Goal: Find specific page/section: Find specific page/section

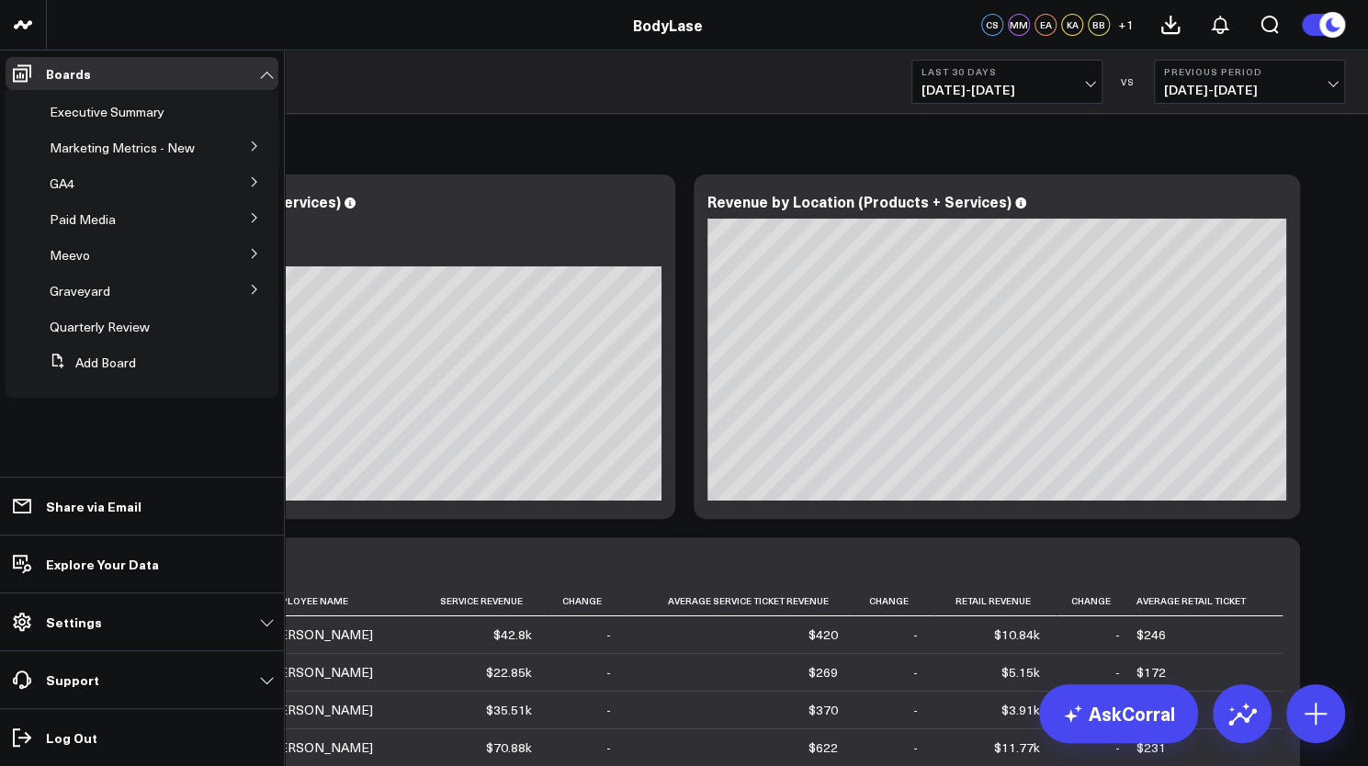
click at [251, 143] on icon at bounding box center [254, 146] width 11 height 11
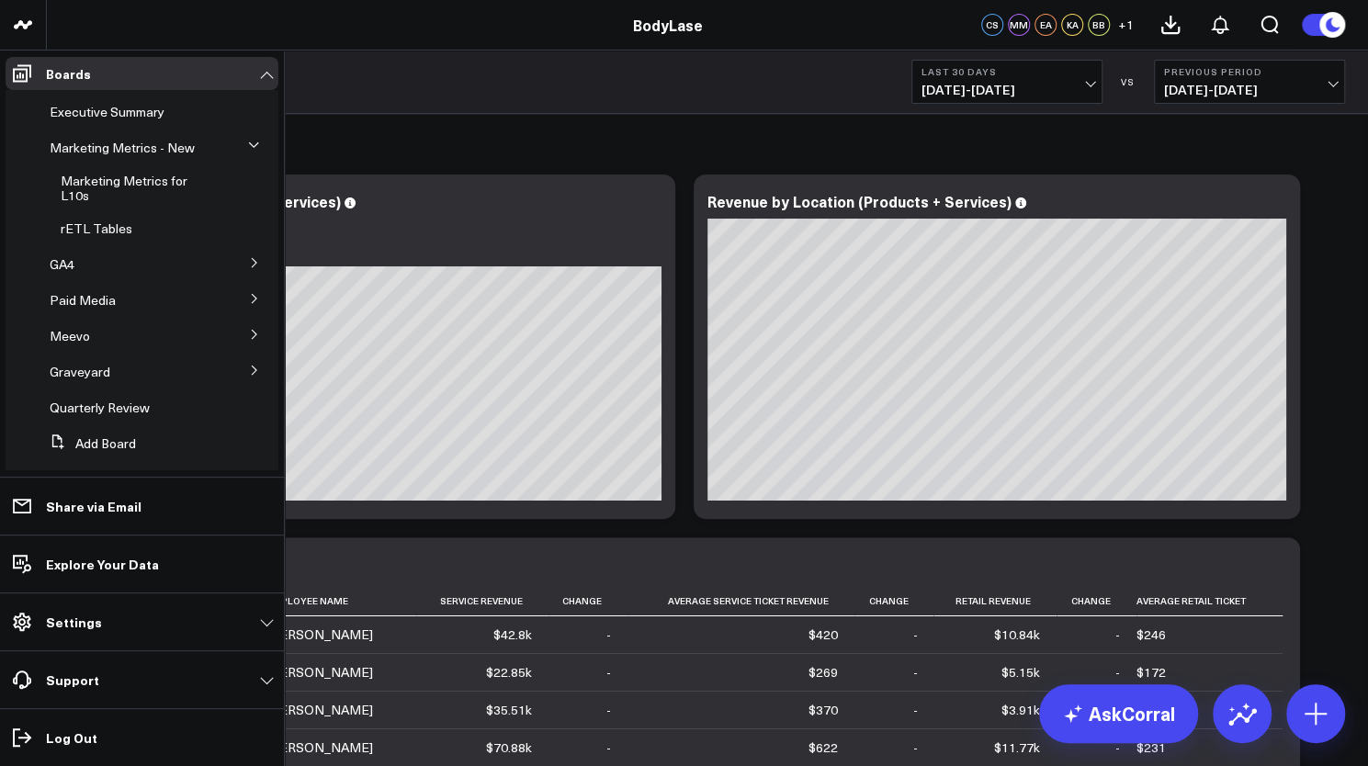
click at [239, 311] on button at bounding box center [255, 298] width 48 height 28
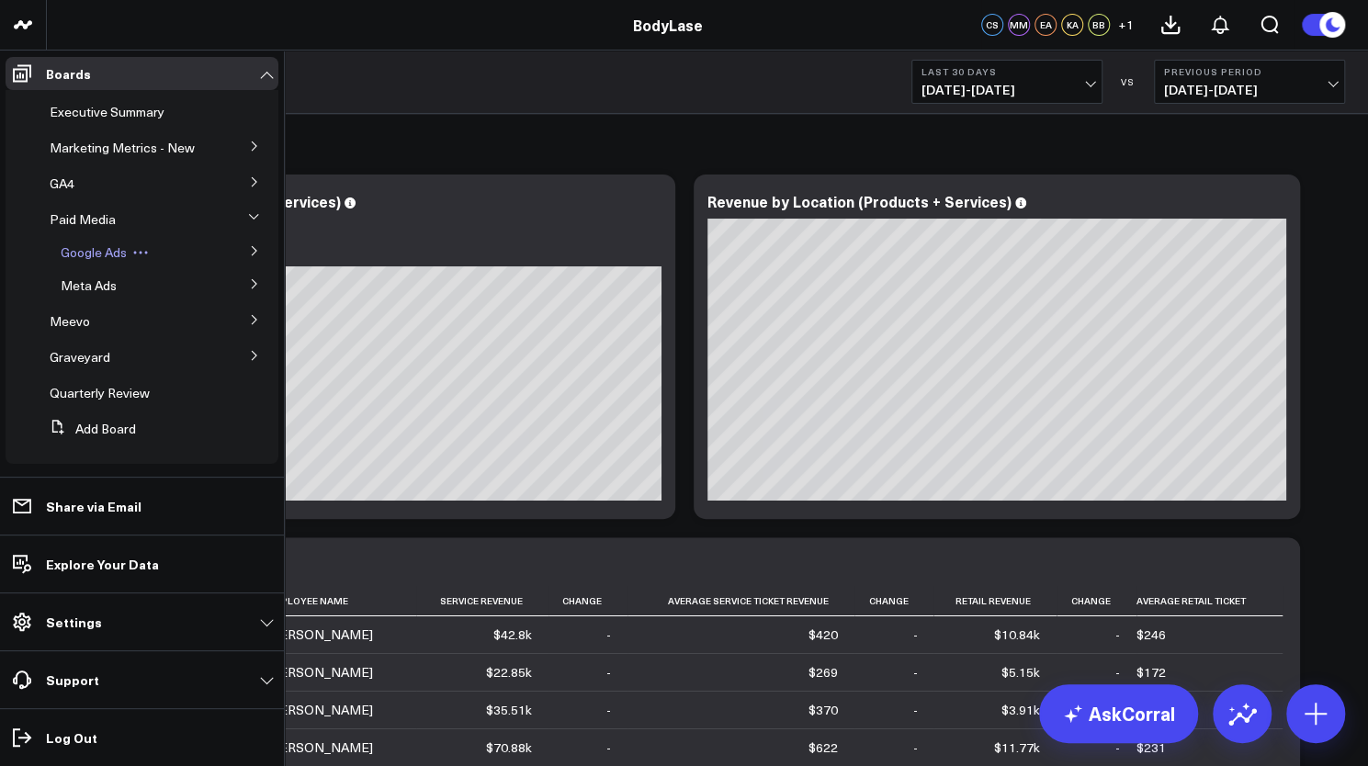
click at [101, 261] on span "Google Ads" at bounding box center [94, 251] width 66 height 17
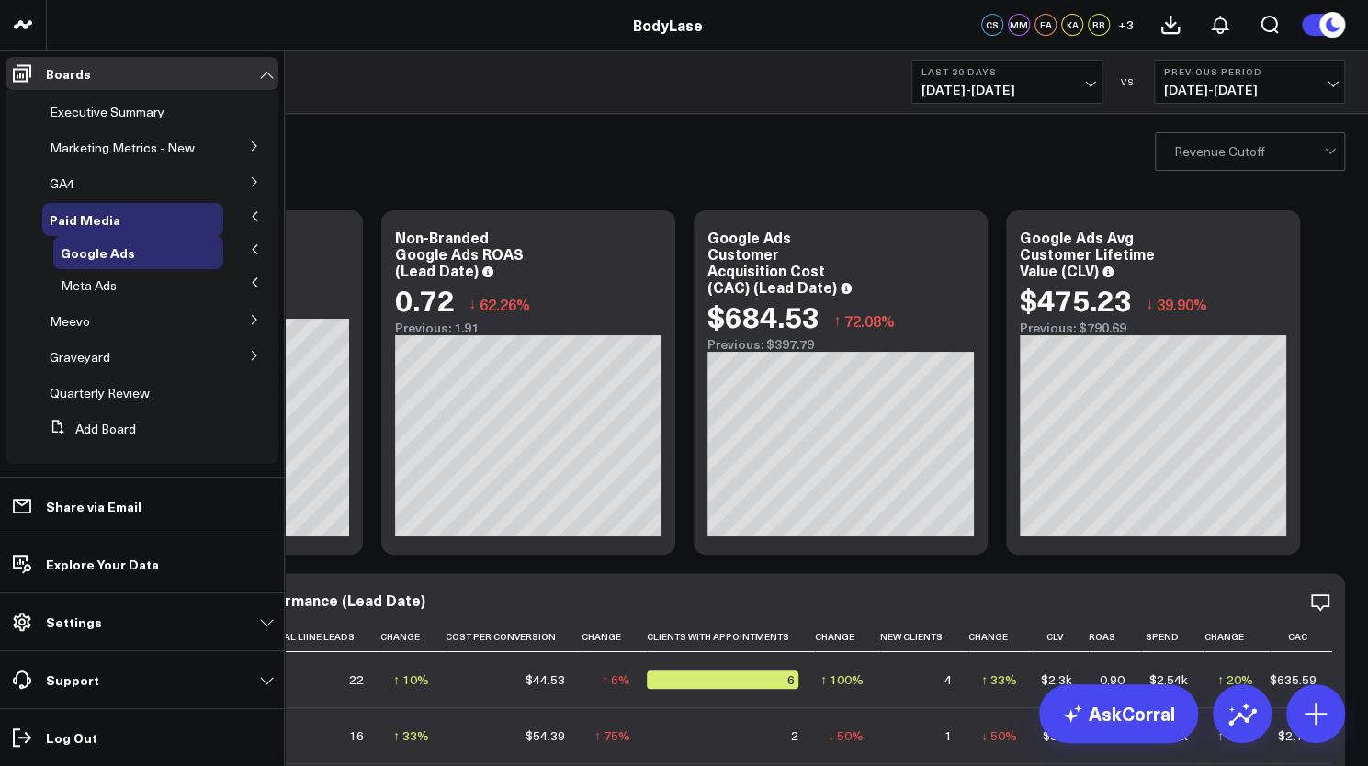
click at [239, 144] on button at bounding box center [255, 145] width 48 height 28
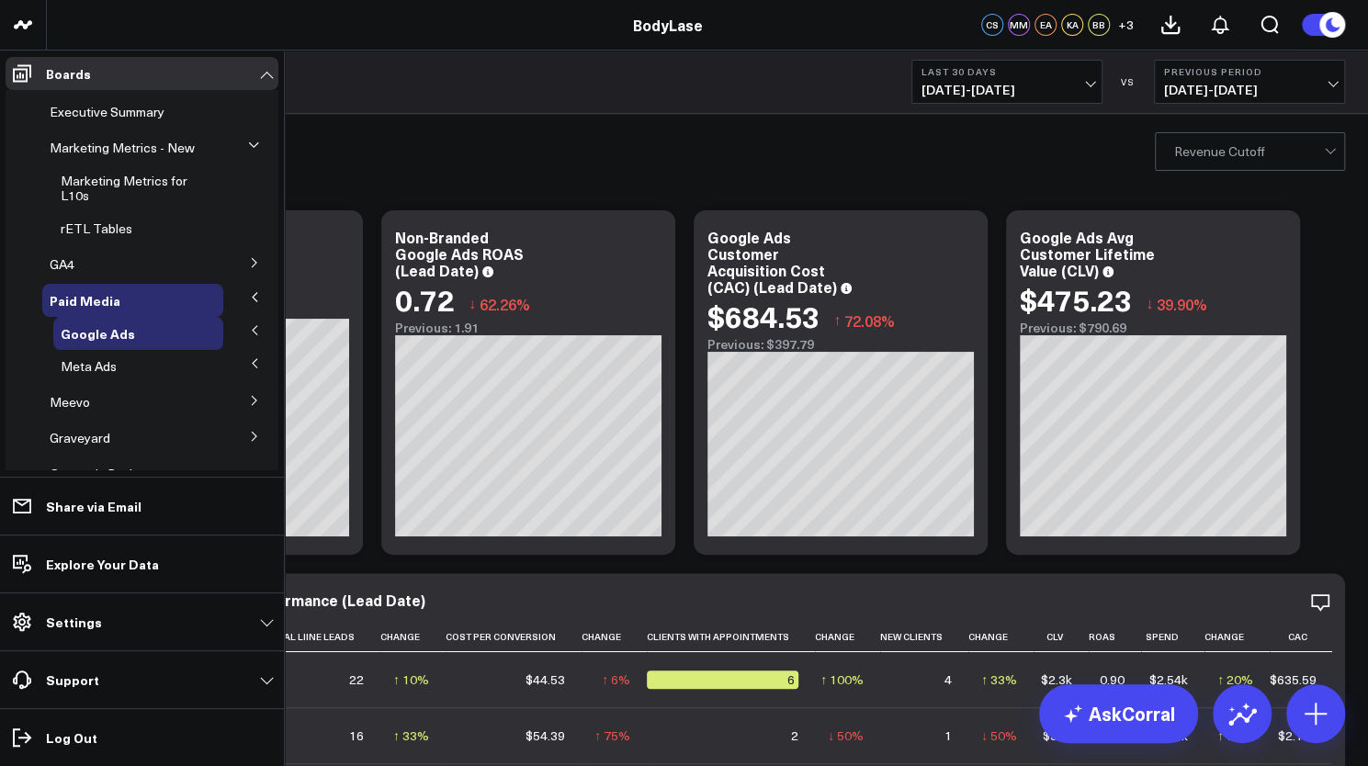
click at [249, 406] on icon at bounding box center [254, 400] width 11 height 11
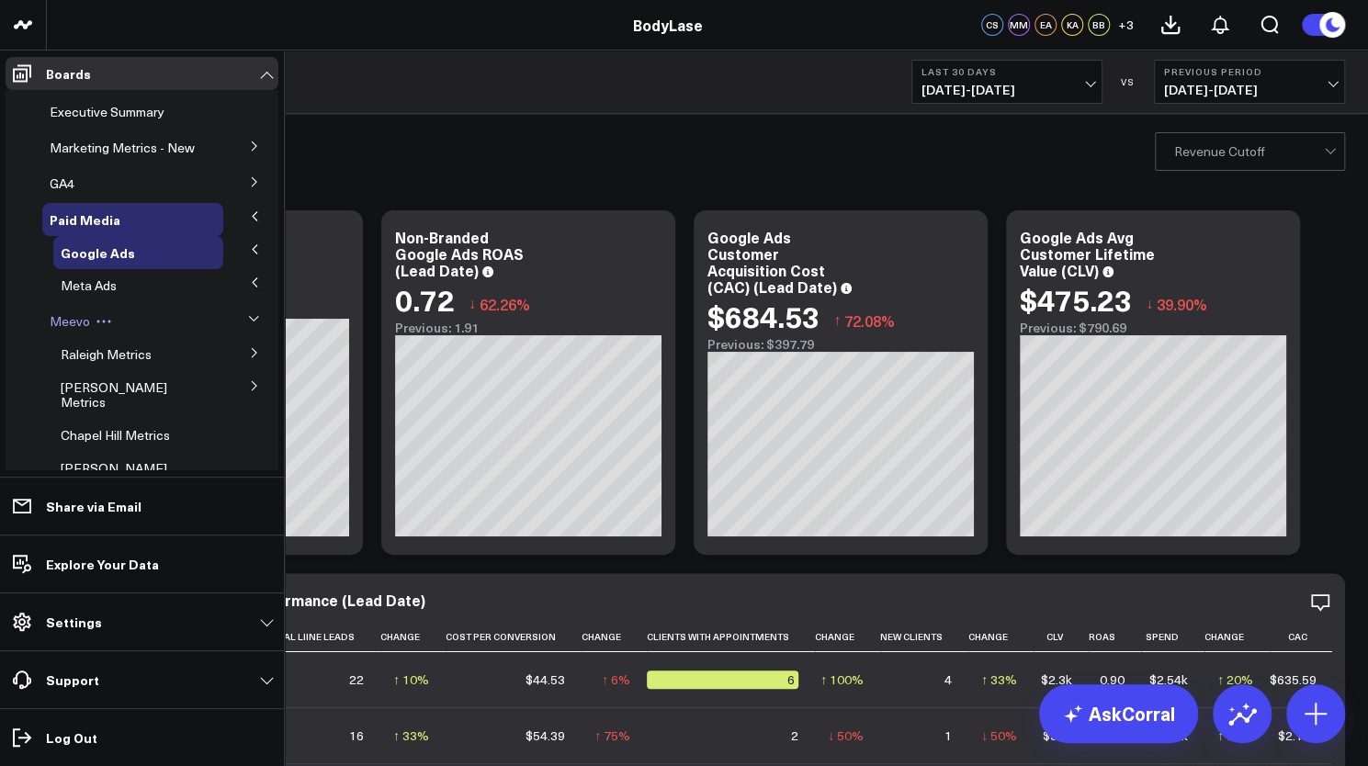
click at [67, 330] on span "Meevo" at bounding box center [70, 320] width 40 height 17
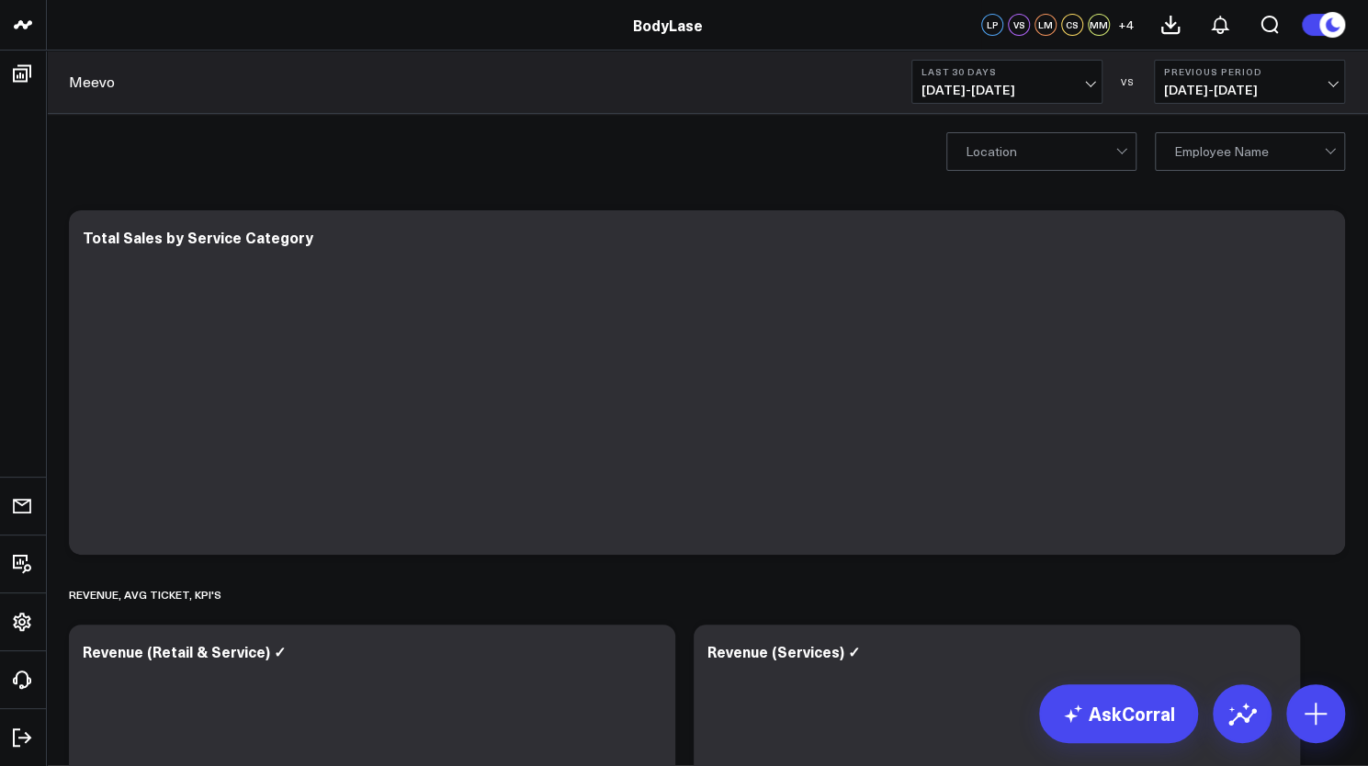
click at [1060, 92] on span "[DATE] - [DATE]" at bounding box center [1006, 90] width 171 height 15
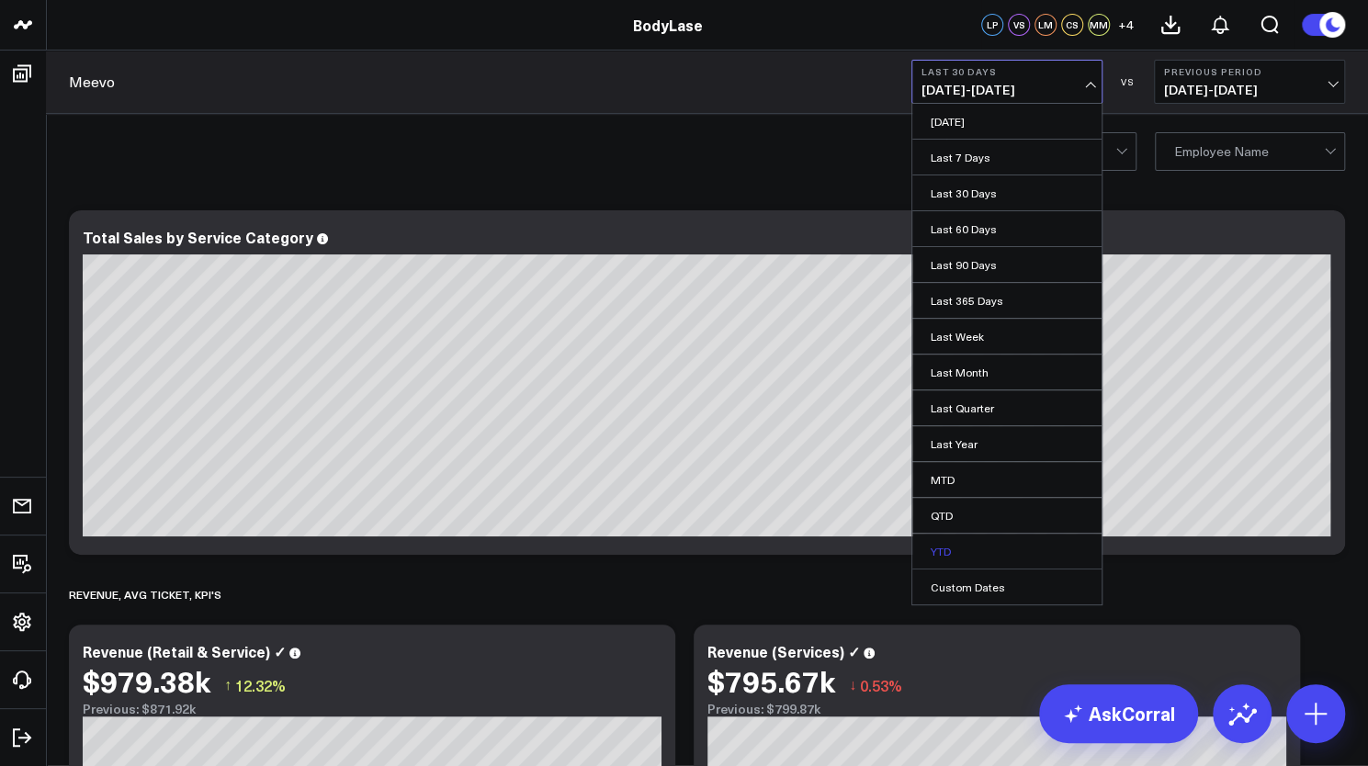
click at [937, 544] on link "YTD" at bounding box center [1006, 551] width 189 height 35
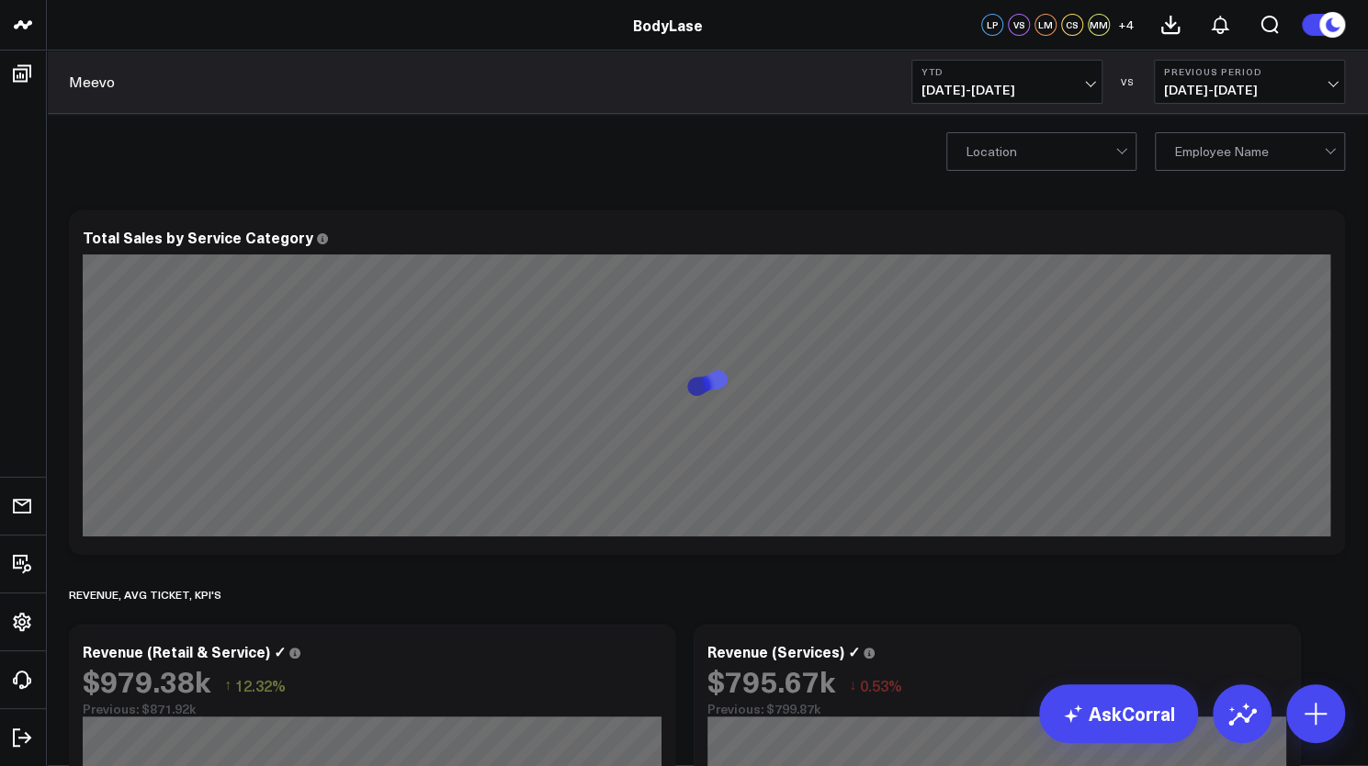
click at [1089, 156] on div at bounding box center [1041, 151] width 150 height 37
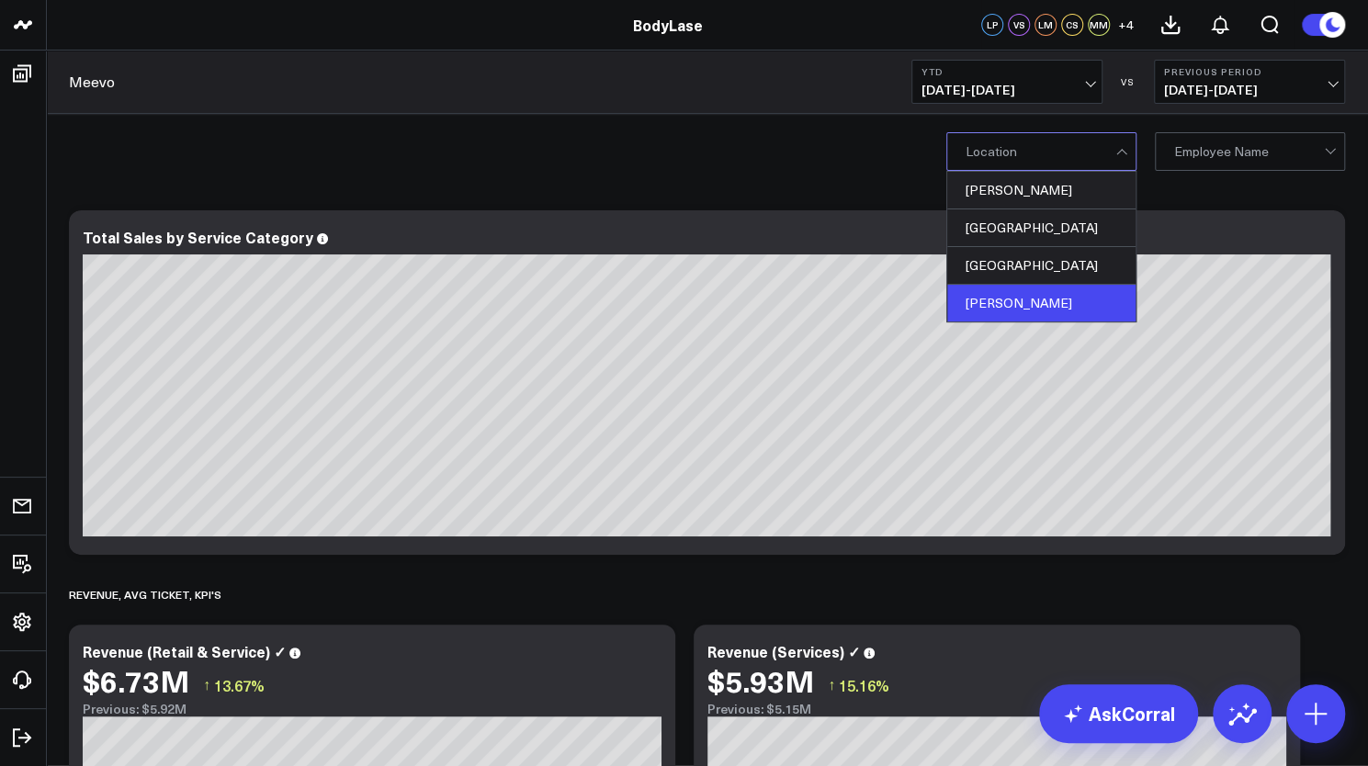
click at [1011, 300] on div "[PERSON_NAME]" at bounding box center [1041, 303] width 188 height 37
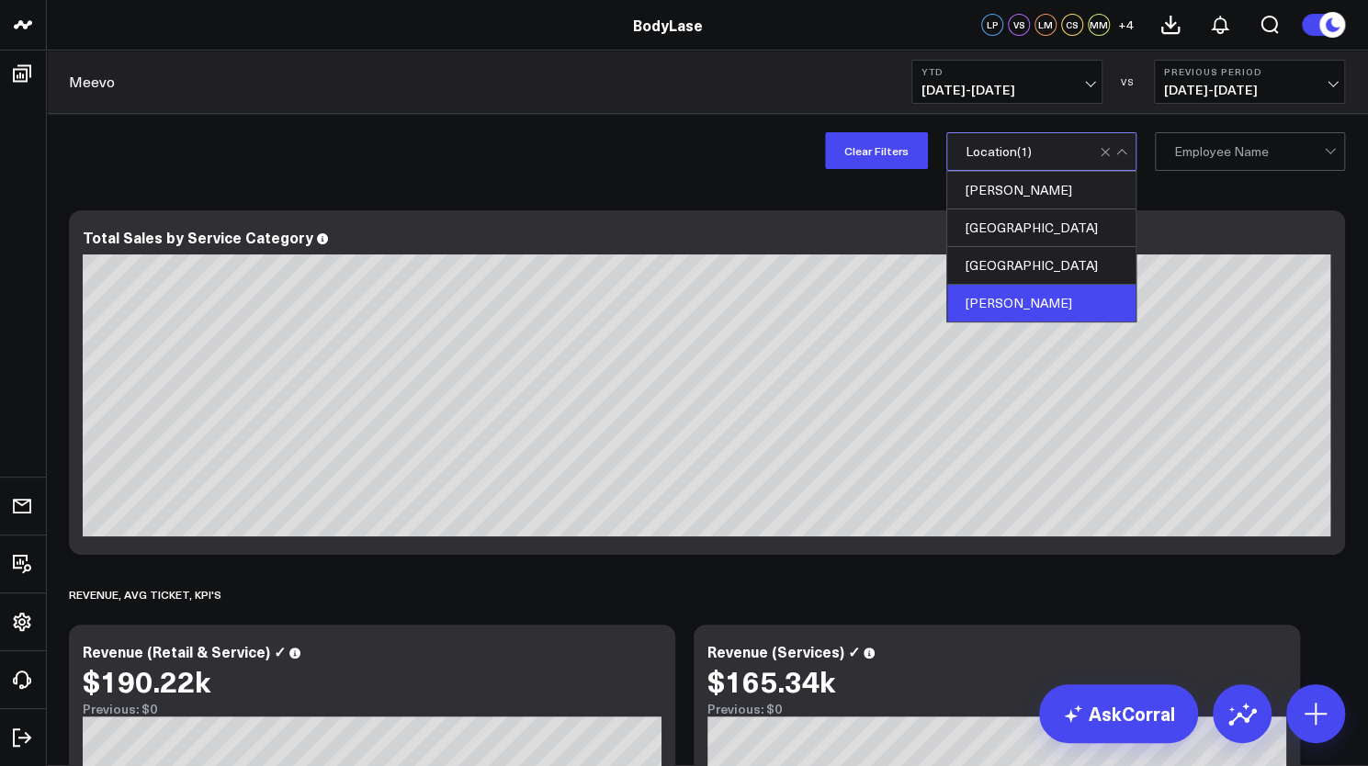
click at [1069, 144] on div at bounding box center [1033, 151] width 134 height 37
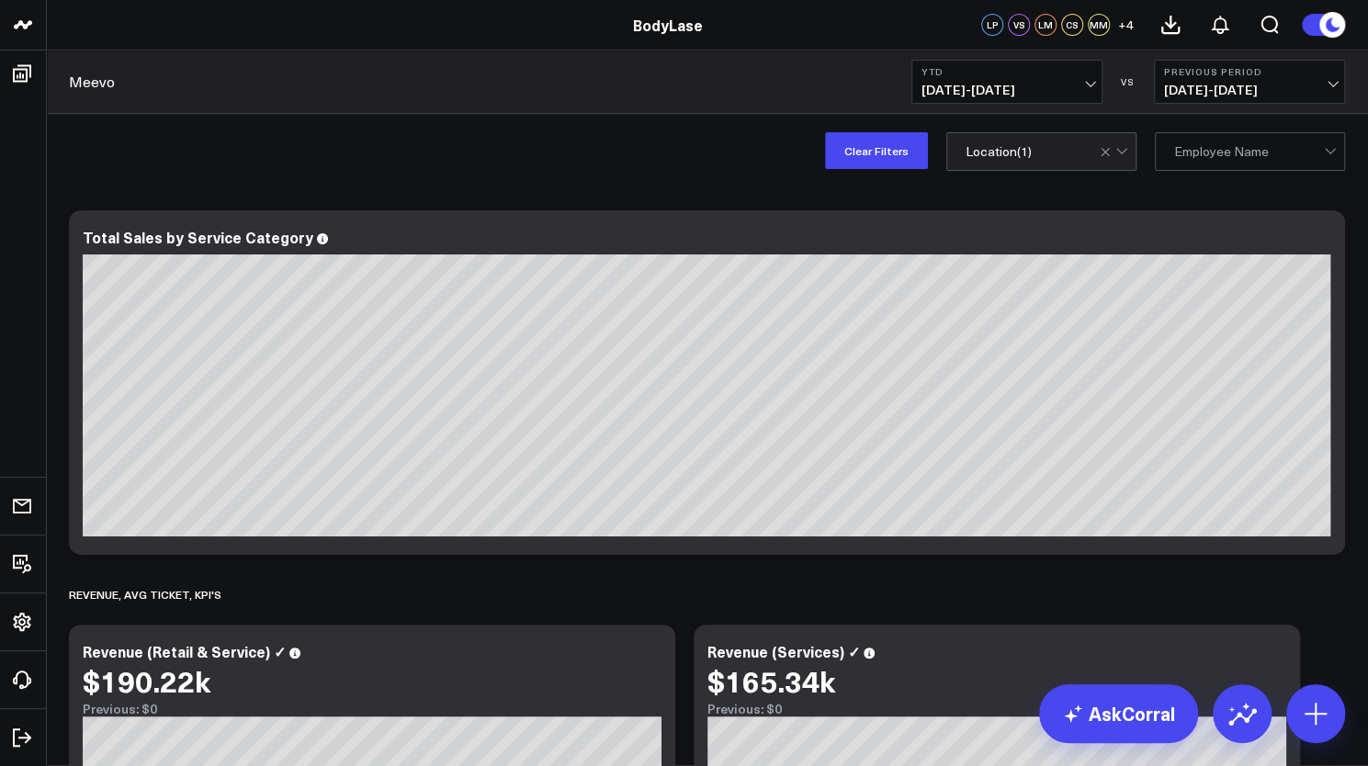
click at [1043, 152] on div at bounding box center [1033, 151] width 134 height 37
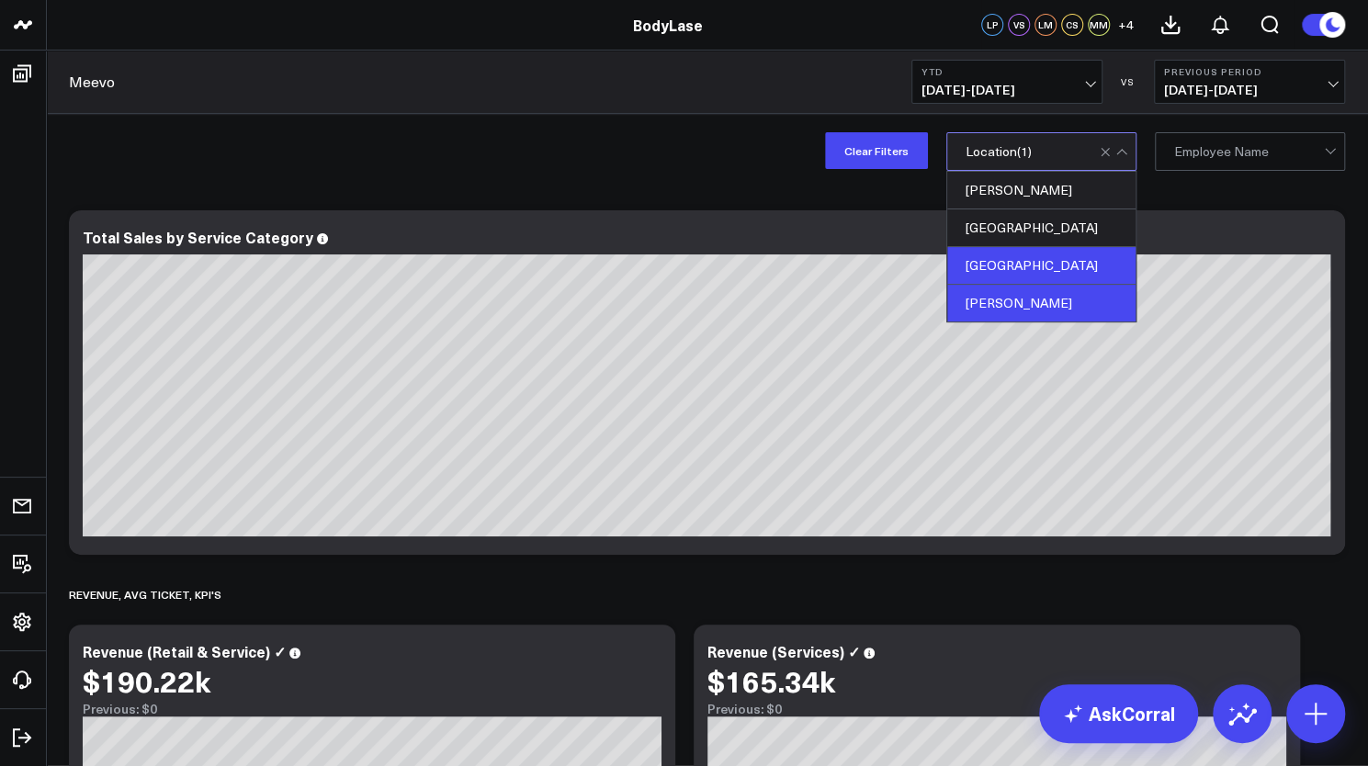
click at [1014, 274] on div "[GEOGRAPHIC_DATA]" at bounding box center [1041, 266] width 188 height 38
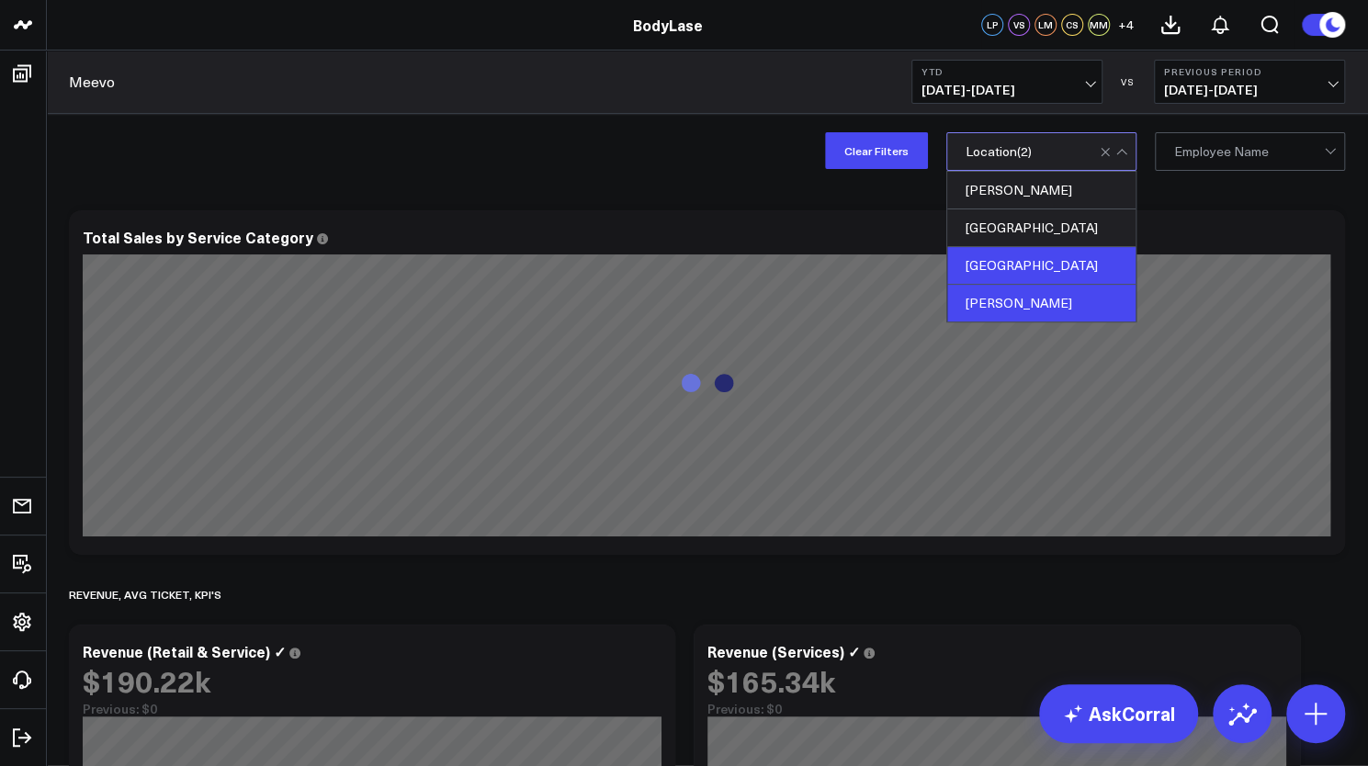
click at [999, 305] on div "[PERSON_NAME]" at bounding box center [1041, 303] width 188 height 37
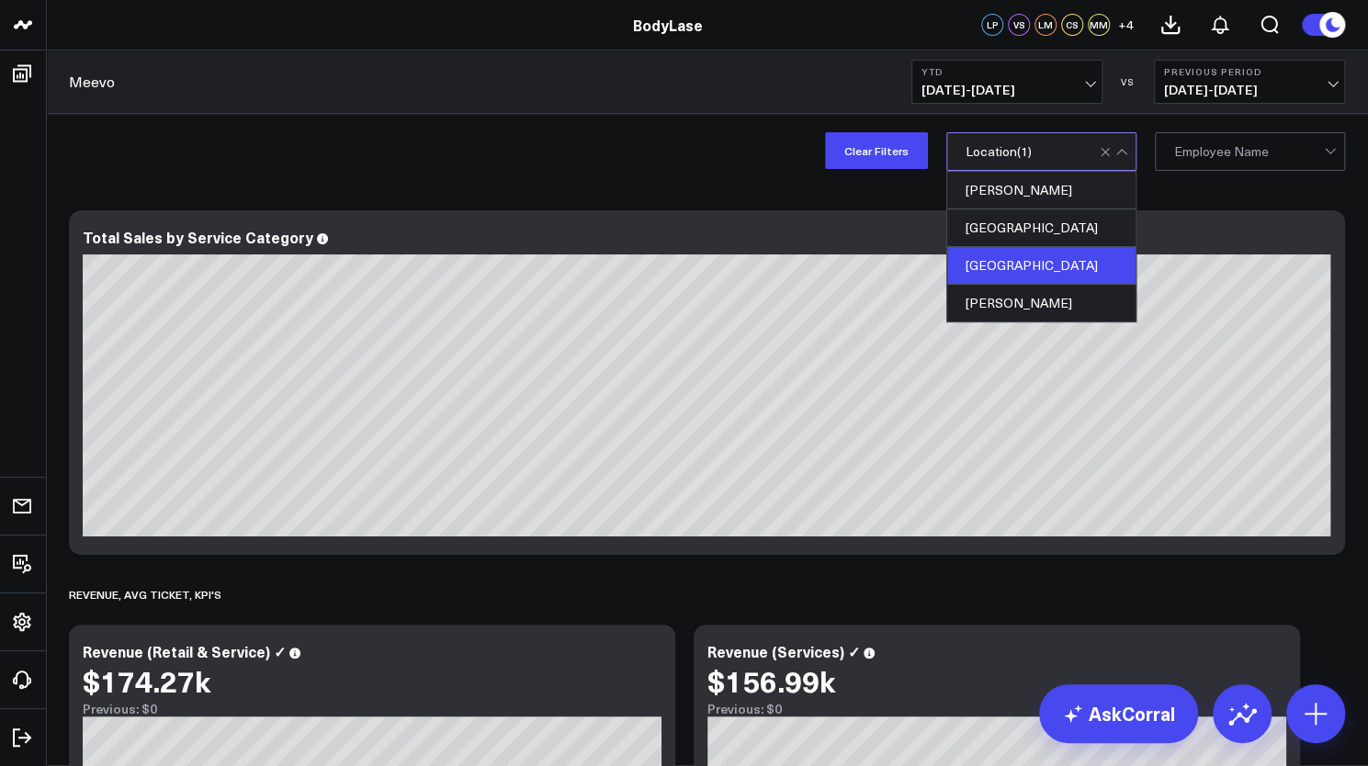
click at [990, 270] on div "[GEOGRAPHIC_DATA]" at bounding box center [1041, 266] width 188 height 38
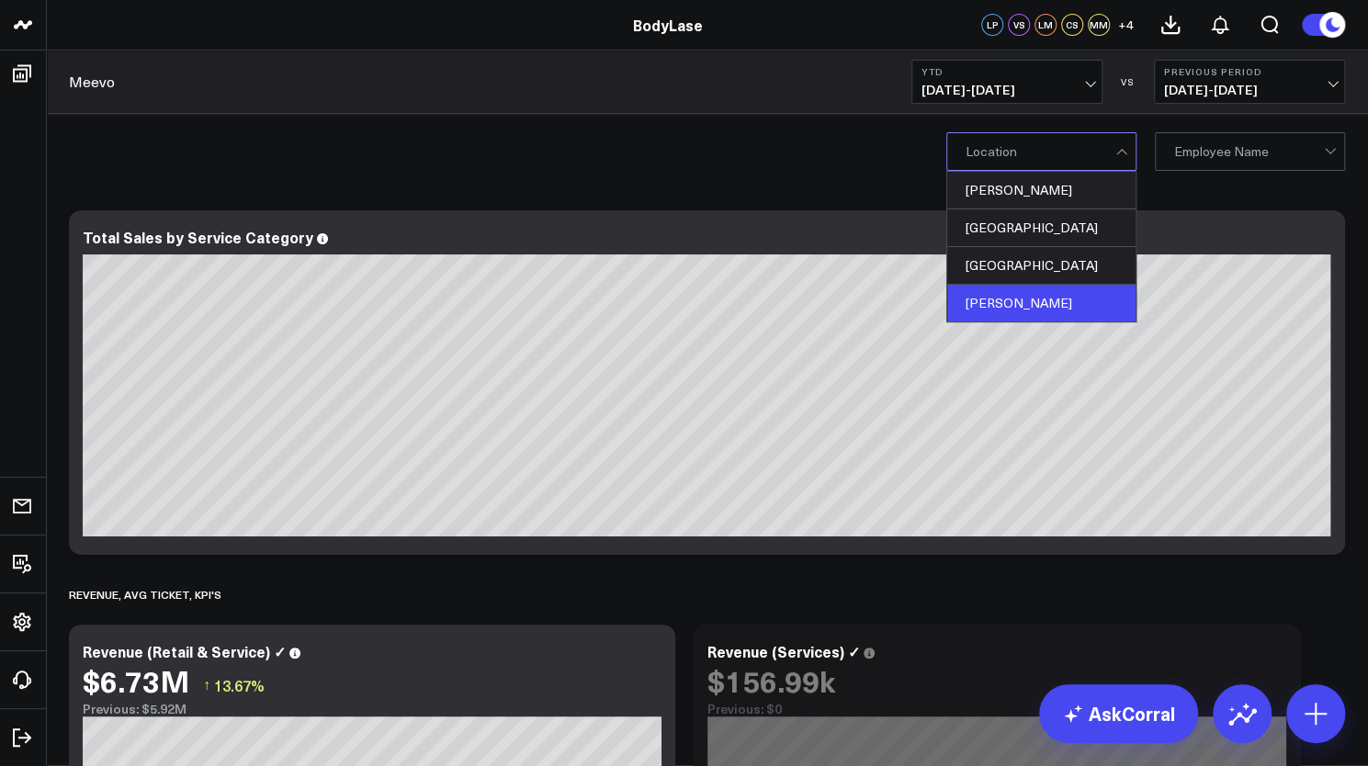
click at [988, 299] on div "[PERSON_NAME]" at bounding box center [1041, 303] width 188 height 37
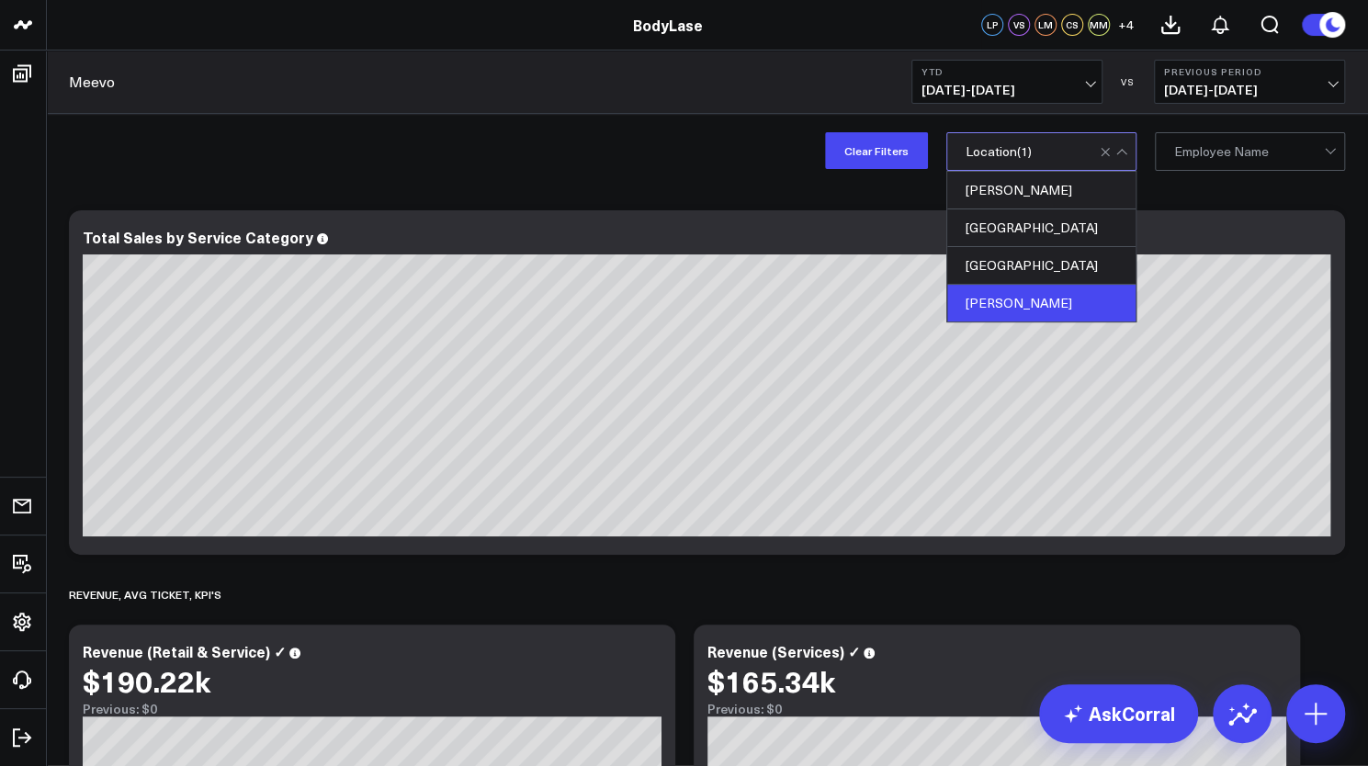
click at [987, 308] on div "[PERSON_NAME]" at bounding box center [1041, 303] width 188 height 37
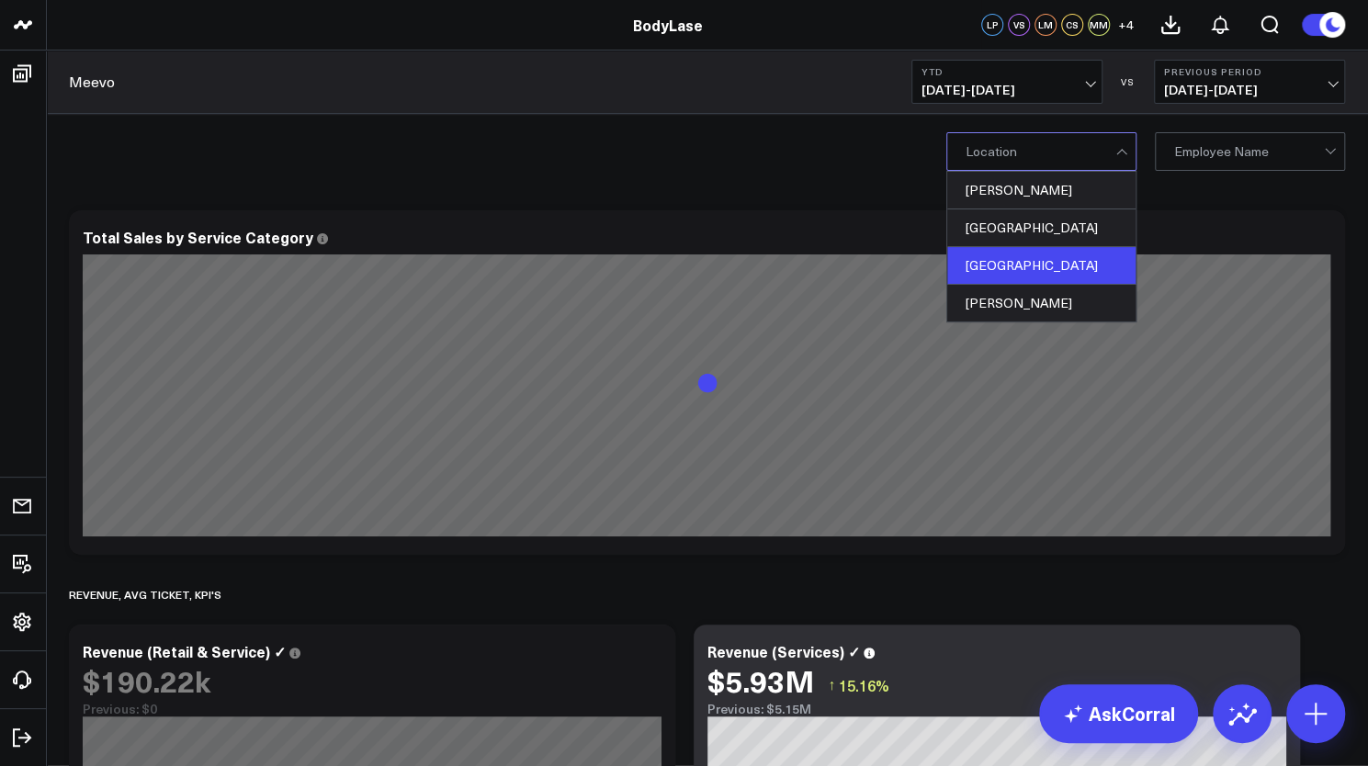
click at [981, 272] on div "[GEOGRAPHIC_DATA]" at bounding box center [1041, 266] width 188 height 38
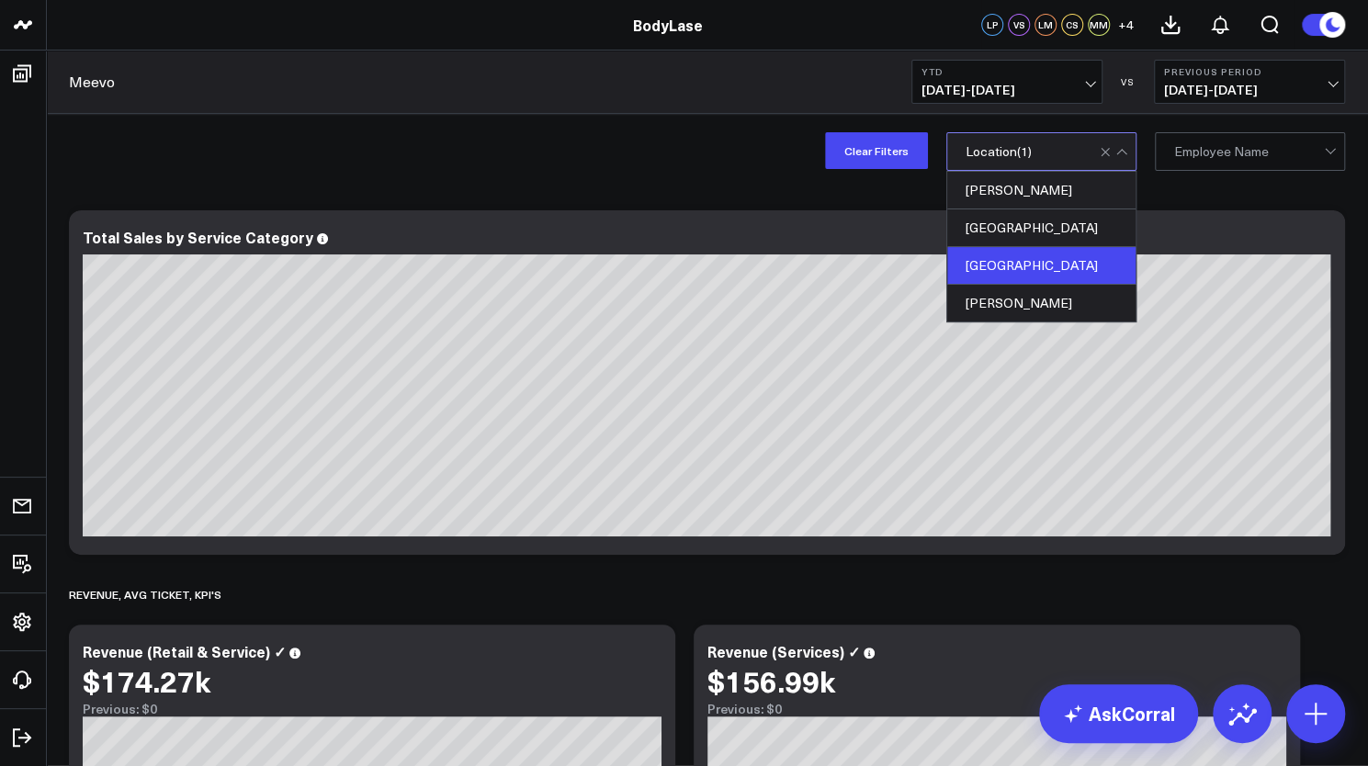
click at [1023, 262] on div "[GEOGRAPHIC_DATA]" at bounding box center [1041, 266] width 188 height 38
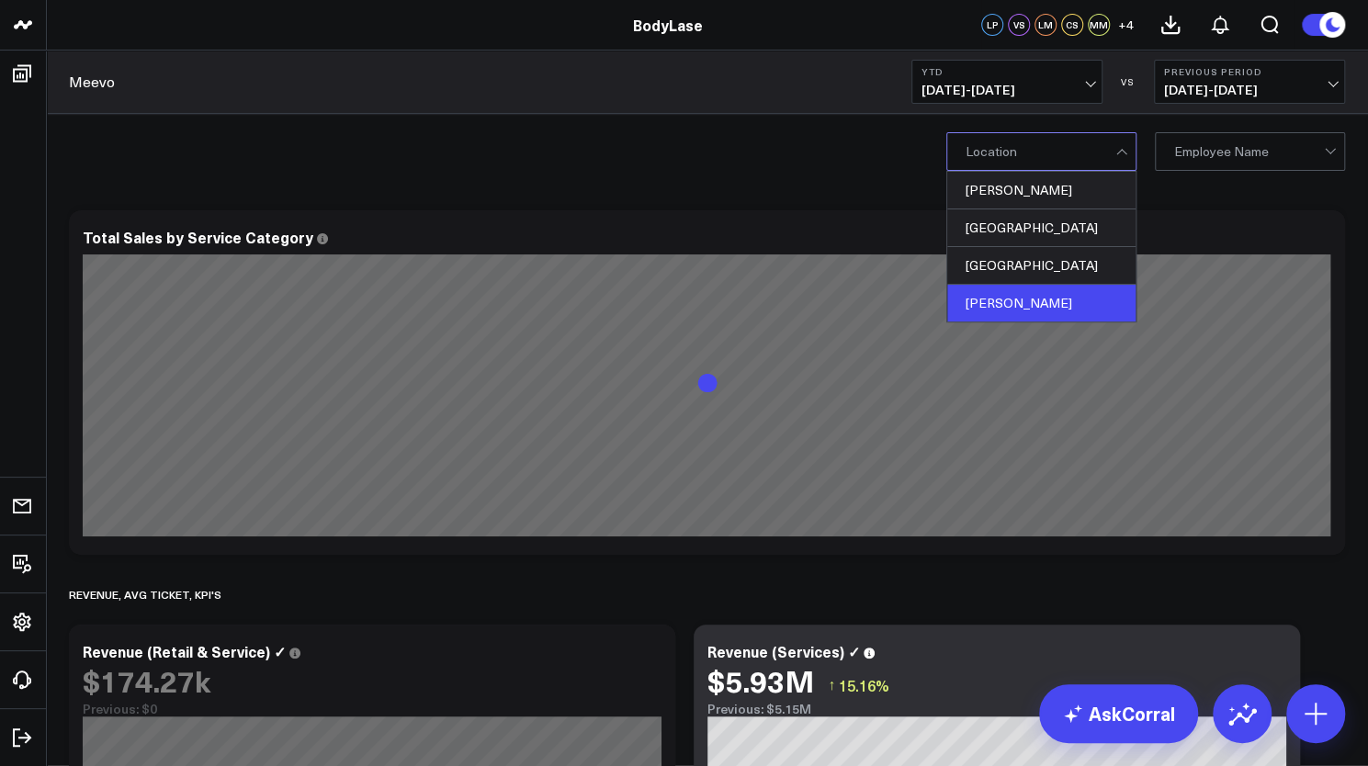
click at [1008, 296] on div "[PERSON_NAME]" at bounding box center [1041, 303] width 188 height 37
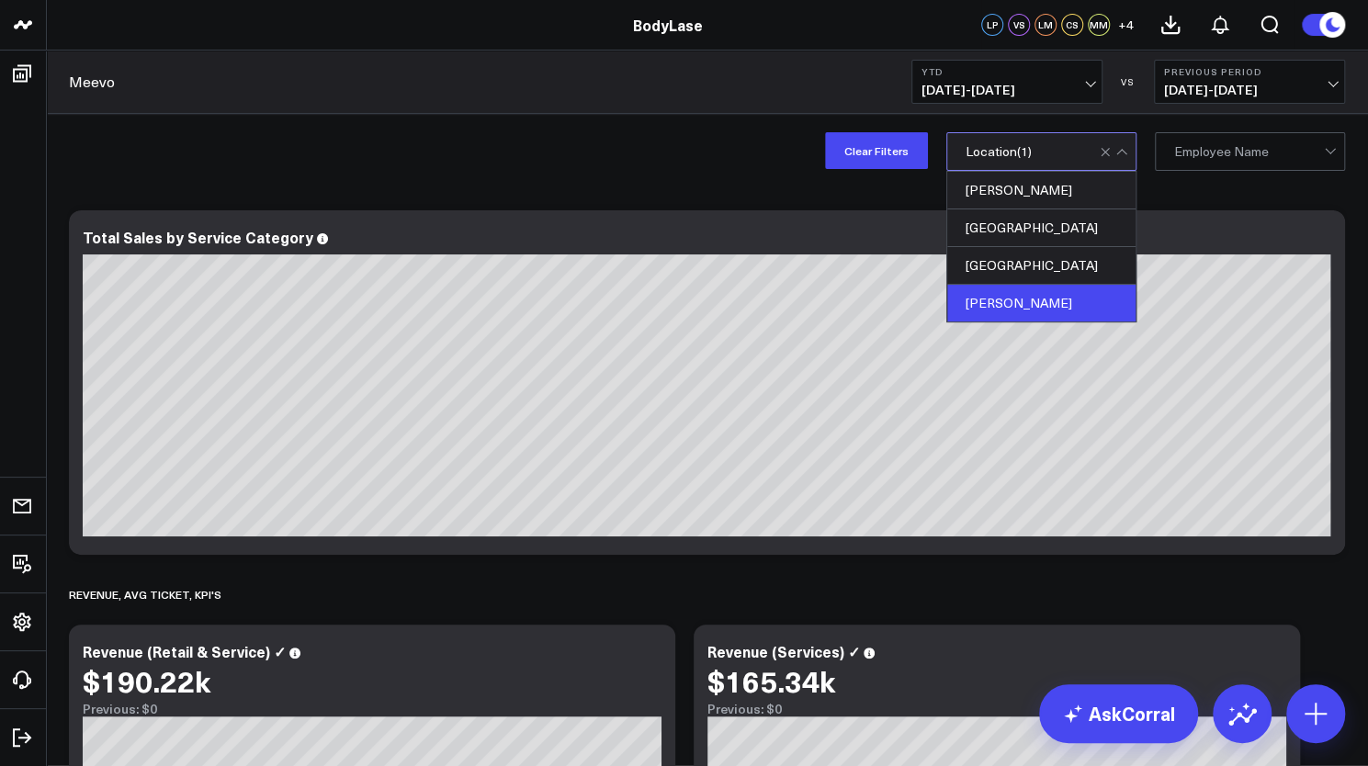
click at [691, 140] on div "Clear Filters option [PERSON_NAME], selected. 4 results available. Use Up and D…" at bounding box center [707, 150] width 1322 height 73
click at [709, 142] on div "Clear Filters option [PERSON_NAME], selected. 4 results available. Use Up and D…" at bounding box center [707, 150] width 1322 height 73
click at [567, 178] on div "Clear Filters option [PERSON_NAME], selected. 4 results available. Use Up and D…" at bounding box center [707, 150] width 1322 height 73
